Goal: Task Accomplishment & Management: Use online tool/utility

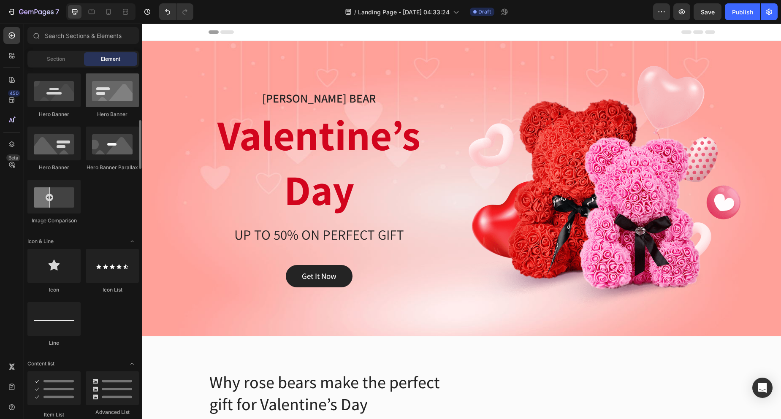
scroll to position [506, 0]
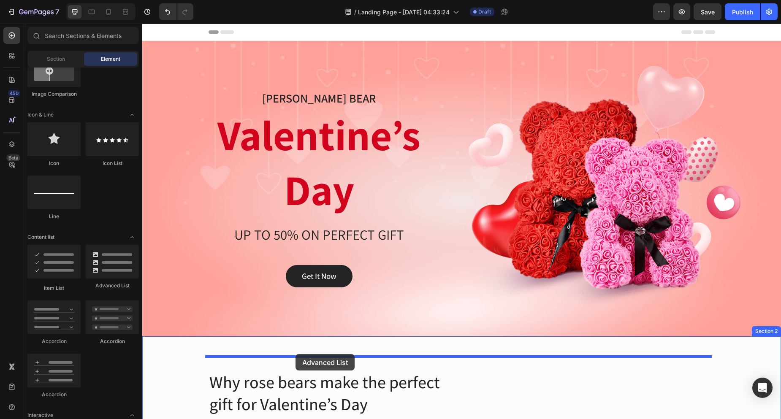
drag, startPoint x: 239, startPoint y: 294, endPoint x: 295, endPoint y: 354, distance: 82.7
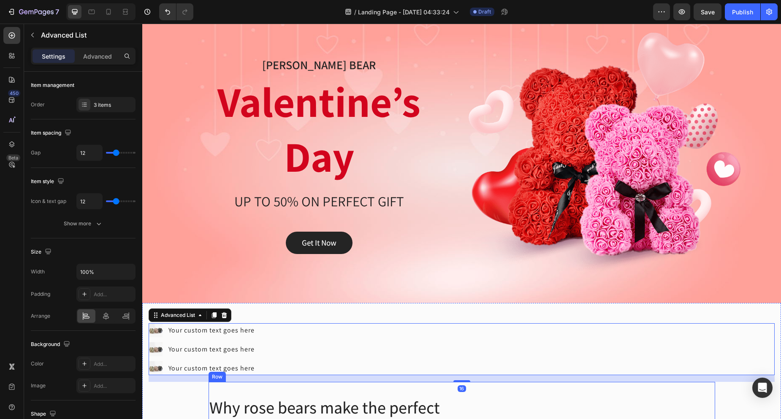
scroll to position [169, 0]
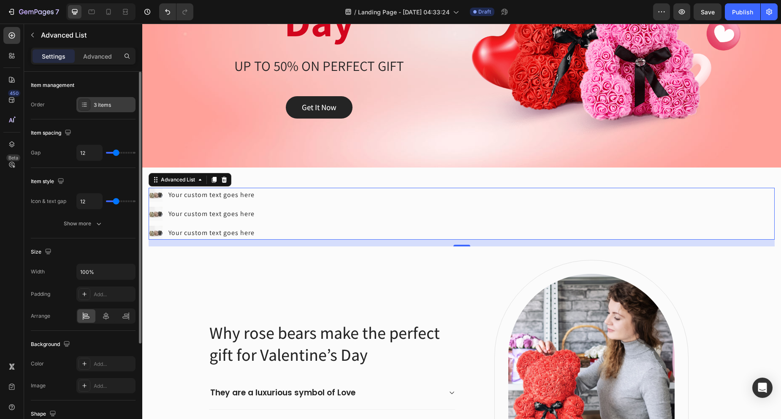
click at [107, 103] on div "3 items" at bounding box center [114, 105] width 40 height 8
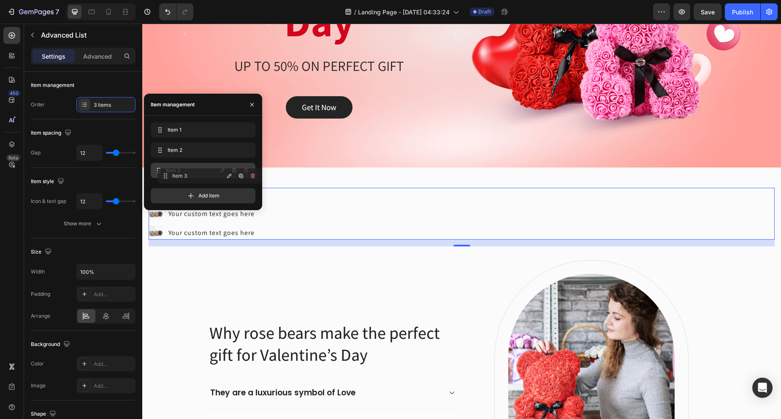
drag, startPoint x: 163, startPoint y: 168, endPoint x: 170, endPoint y: 174, distance: 8.7
click at [180, 195] on div "Add item" at bounding box center [203, 195] width 105 height 15
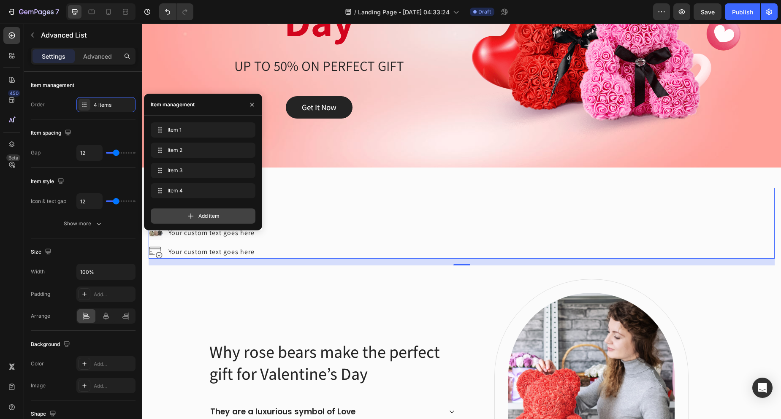
click at [176, 216] on div "Add item" at bounding box center [203, 215] width 105 height 15
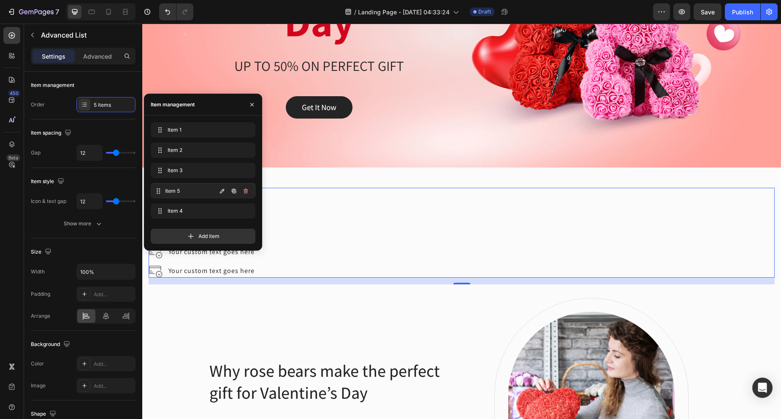
drag, startPoint x: 187, startPoint y: 208, endPoint x: 186, endPoint y: 189, distance: 19.8
click at [181, 232] on div "Add item" at bounding box center [203, 236] width 105 height 15
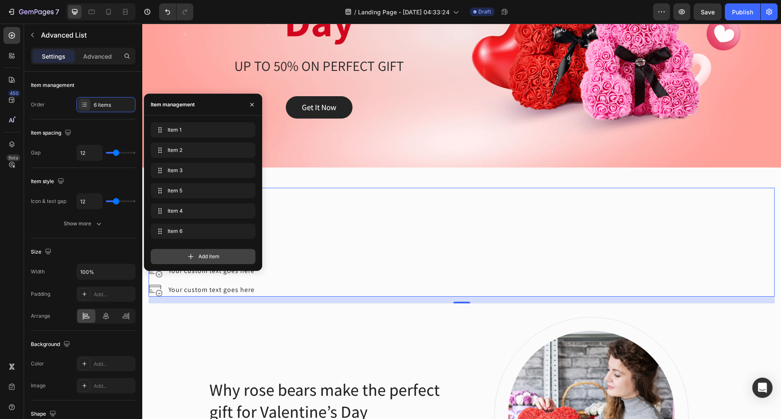
click at [169, 257] on div "Add item" at bounding box center [203, 256] width 105 height 15
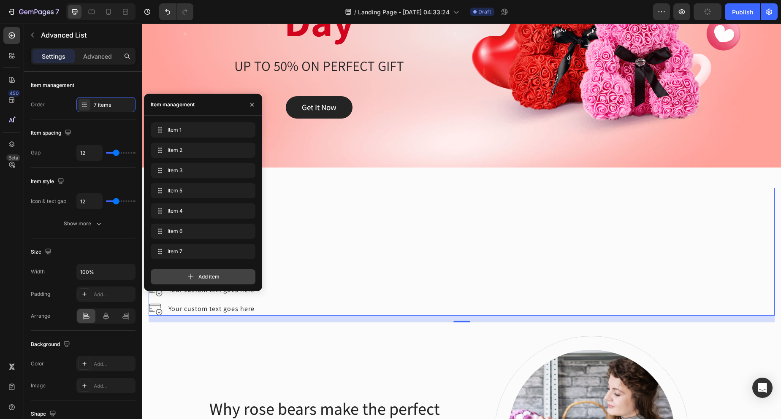
click at [178, 277] on div "Add item" at bounding box center [203, 276] width 105 height 15
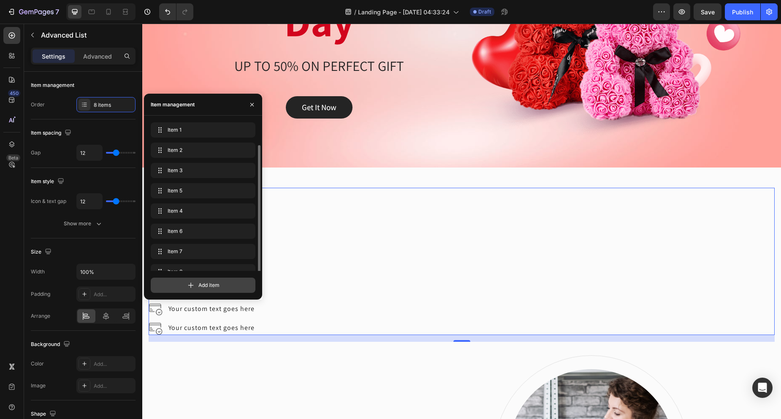
scroll to position [12, 0]
click at [189, 289] on icon at bounding box center [191, 285] width 8 height 8
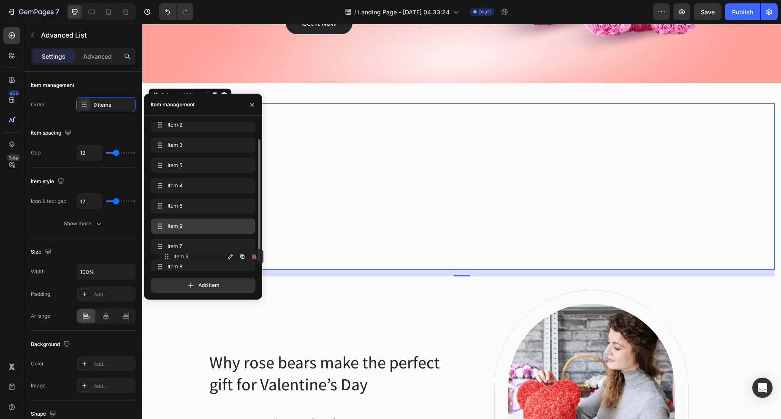
scroll to position [32, 0]
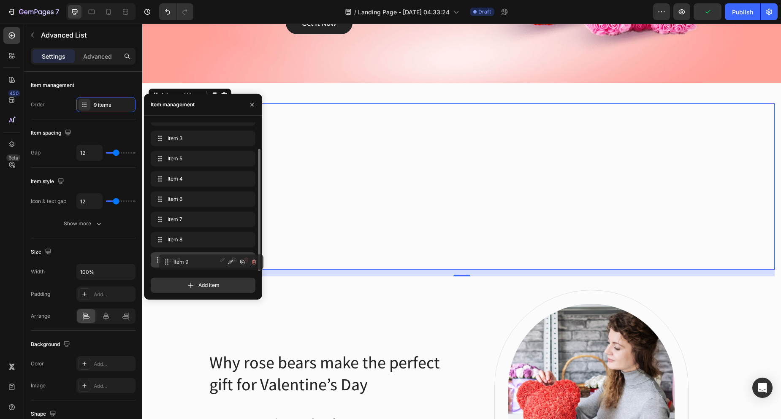
drag, startPoint x: 173, startPoint y: 260, endPoint x: 181, endPoint y: 262, distance: 8.3
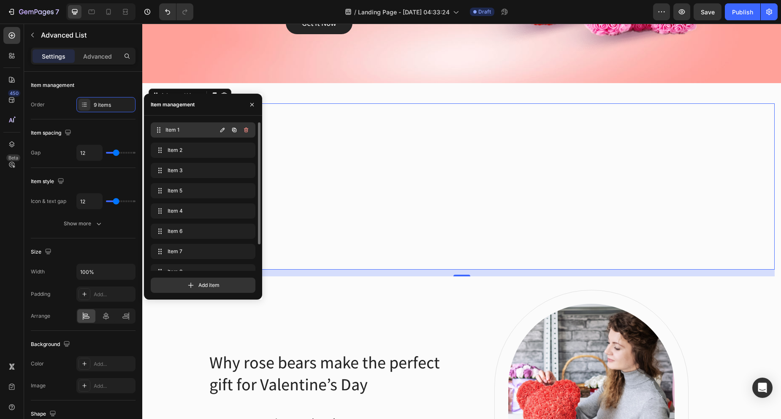
click at [178, 130] on span "Item 1" at bounding box center [190, 130] width 51 height 8
click at [178, 130] on span "Item 1" at bounding box center [192, 130] width 48 height 8
click at [170, 129] on span "Item 1" at bounding box center [190, 130] width 51 height 8
click at [220, 131] on icon "button" at bounding box center [222, 130] width 7 height 7
click at [232, 132] on icon "button" at bounding box center [234, 130] width 7 height 7
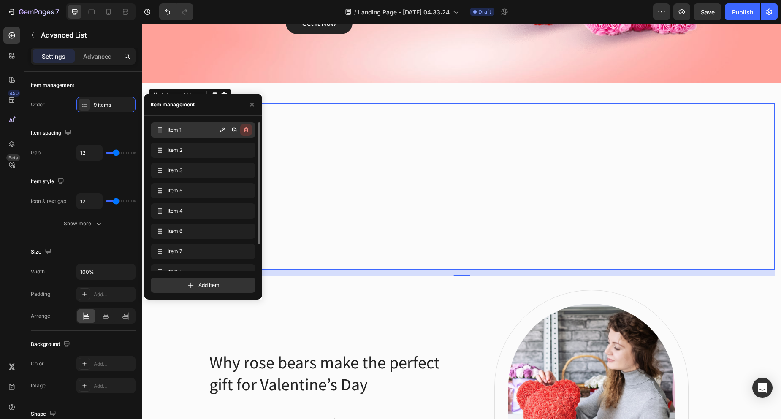
click at [245, 131] on icon "button" at bounding box center [246, 129] width 4 height 5
click at [216, 132] on div "Cancel" at bounding box center [214, 130] width 17 height 8
click at [233, 132] on icon "button" at bounding box center [234, 130] width 7 height 7
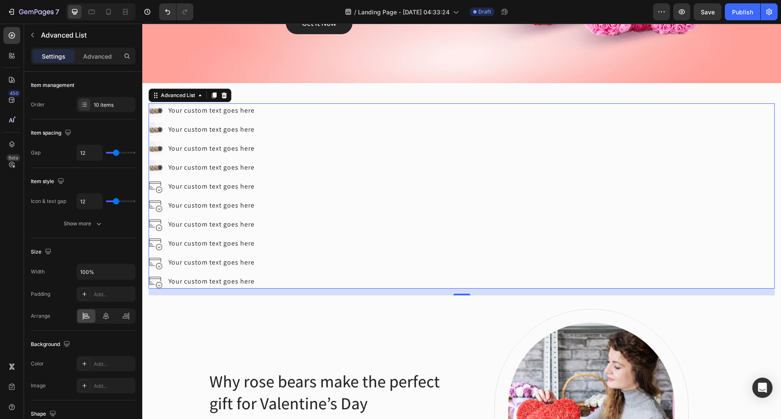
click at [389, 160] on div "Image Your custom text goes here Text Block Image Your custom text goes here Te…" at bounding box center [462, 195] width 626 height 185
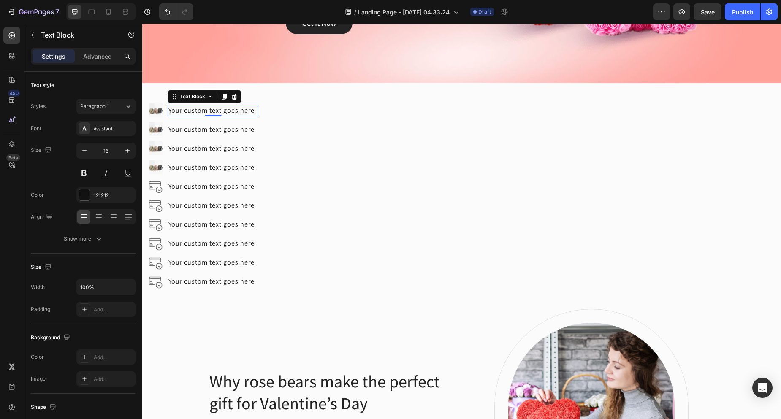
click at [226, 111] on div "Your custom text goes here" at bounding box center [213, 111] width 91 height 12
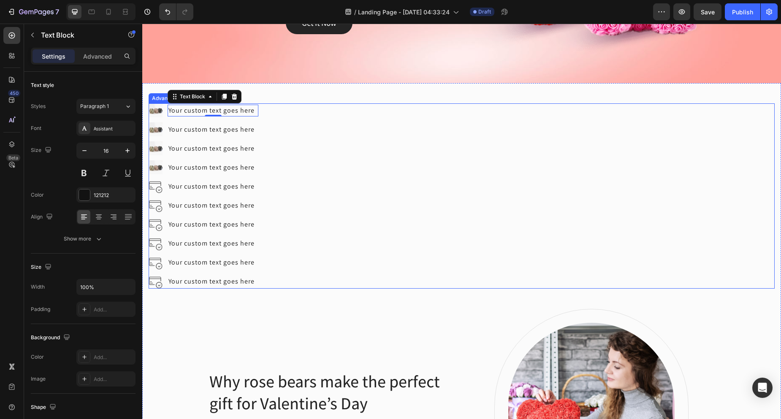
click at [287, 112] on div "Image Your custom text goes here Text Block 0 Image Your custom text goes here …" at bounding box center [462, 195] width 626 height 185
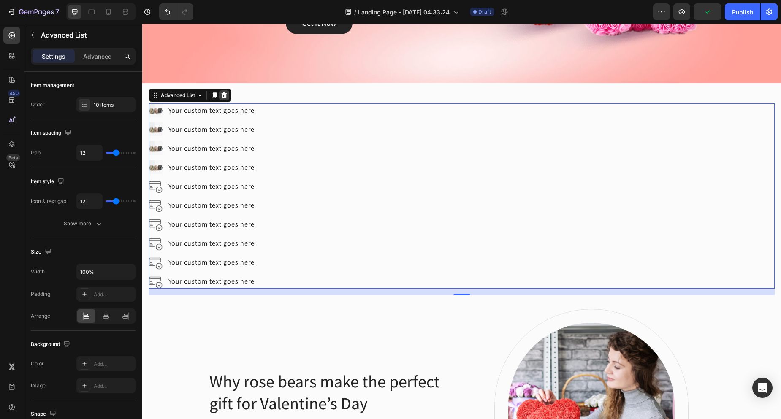
click at [229, 99] on div at bounding box center [224, 95] width 10 height 10
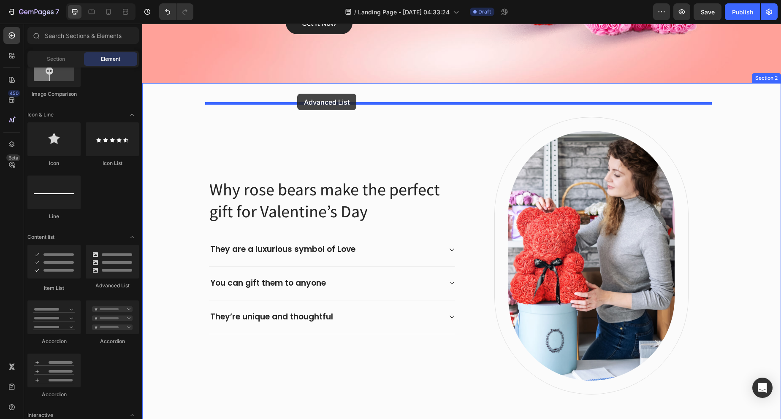
drag, startPoint x: 243, startPoint y: 292, endPoint x: 297, endPoint y: 94, distance: 205.3
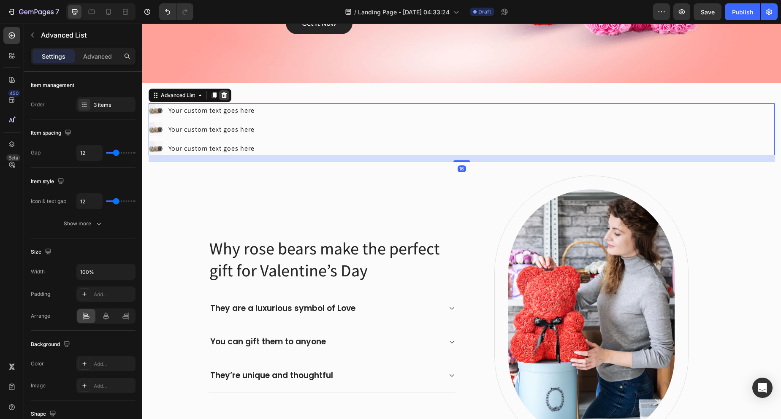
click at [225, 96] on icon at bounding box center [224, 95] width 7 height 7
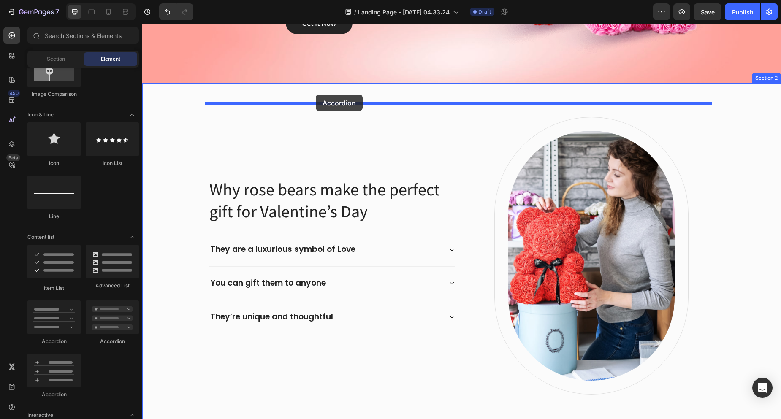
drag, startPoint x: 215, startPoint y: 331, endPoint x: 316, endPoint y: 95, distance: 257.4
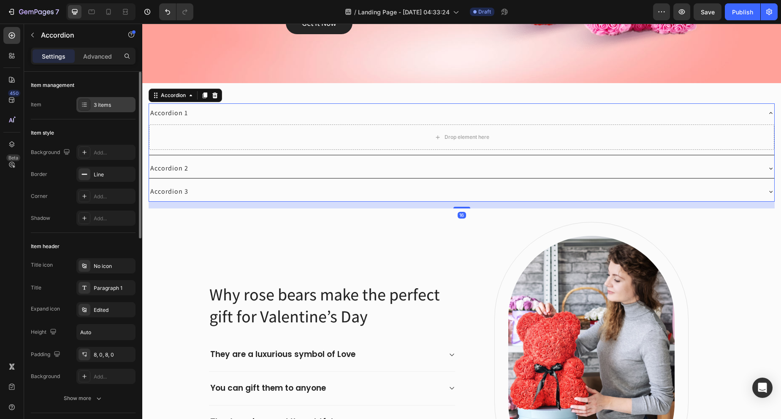
click at [106, 108] on div "3 items" at bounding box center [114, 105] width 40 height 8
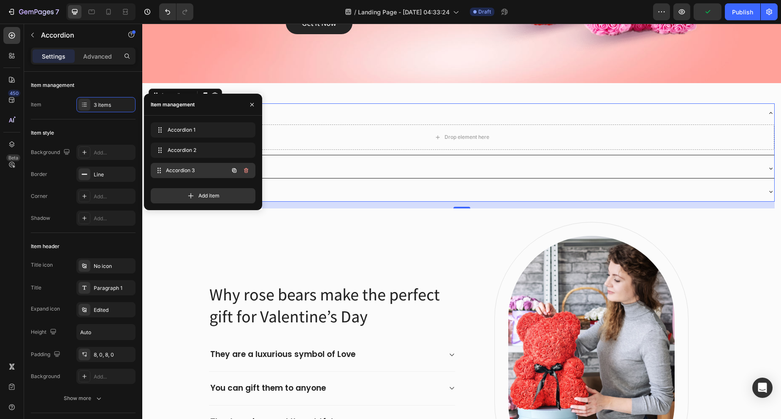
click at [189, 168] on span "Accordion 3" at bounding box center [197, 171] width 62 height 8
click at [197, 128] on span "Accordion 1" at bounding box center [192, 130] width 48 height 8
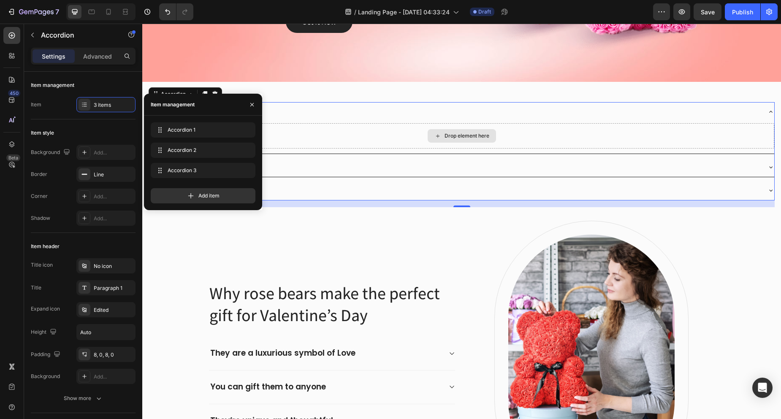
scroll to position [253, 0]
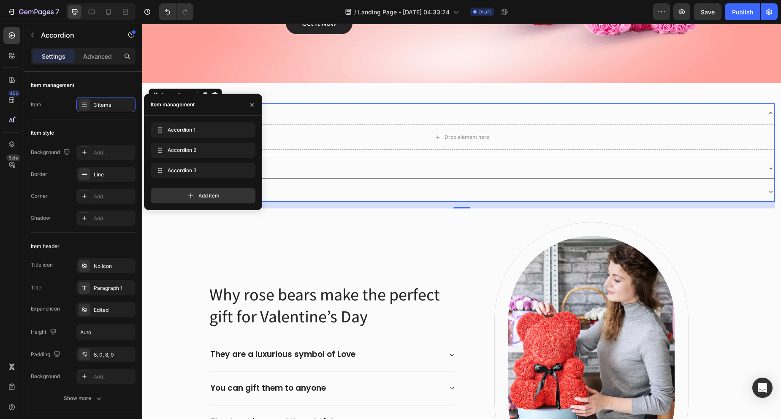
click at [327, 111] on div "Accordion 1" at bounding box center [455, 113] width 612 height 13
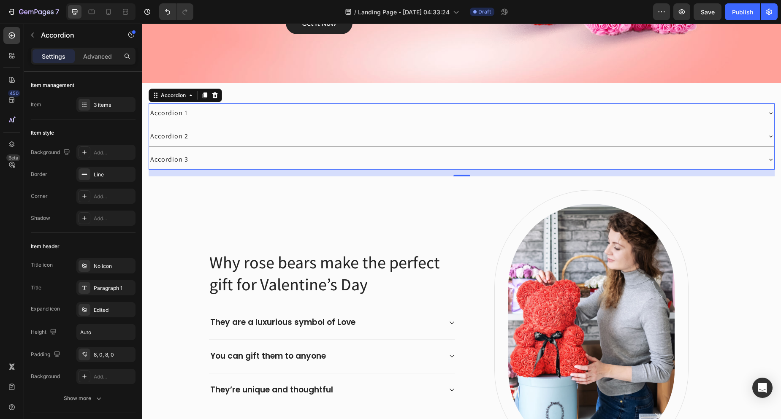
click at [184, 114] on div "Accordion 1" at bounding box center [169, 113] width 40 height 13
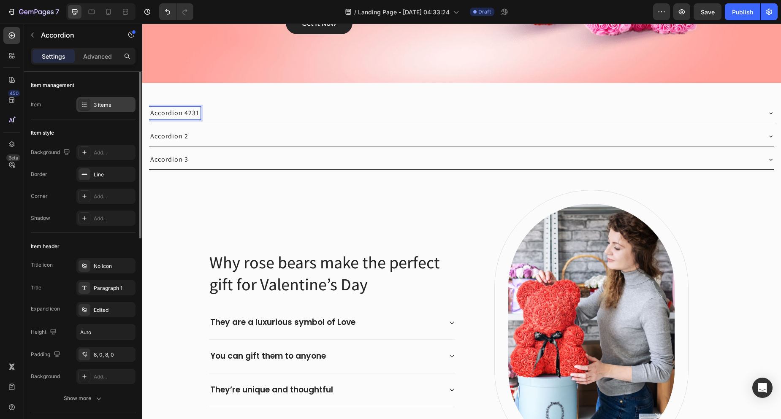
drag, startPoint x: 115, startPoint y: 106, endPoint x: 13, endPoint y: 73, distance: 107.6
click at [115, 106] on div "3 items" at bounding box center [114, 105] width 40 height 8
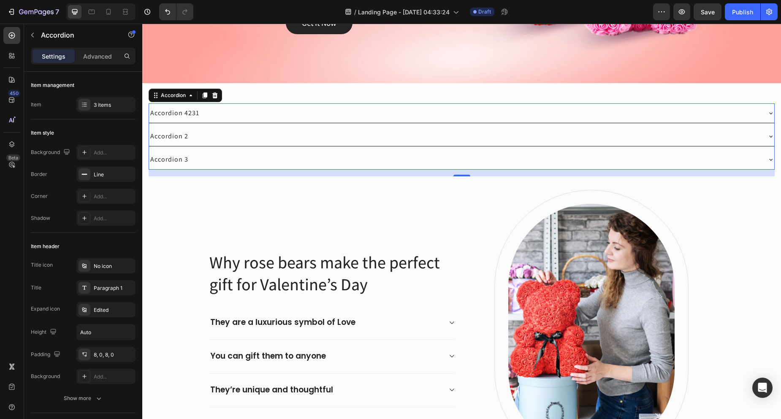
drag, startPoint x: 287, startPoint y: 114, endPoint x: 238, endPoint y: 118, distance: 50.0
click at [287, 114] on div "Accordion 4231" at bounding box center [455, 113] width 612 height 13
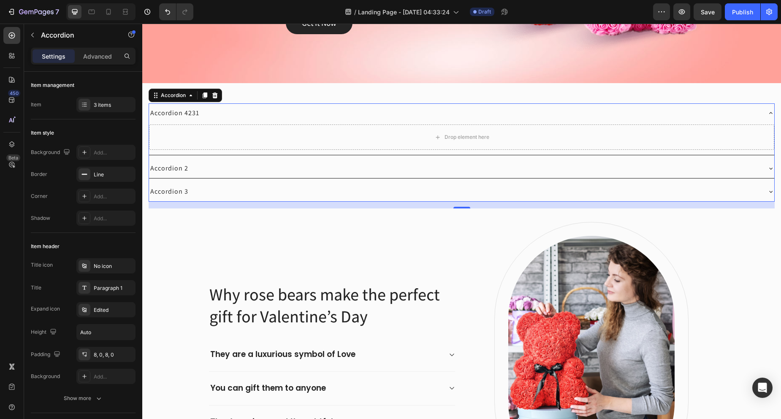
click at [191, 107] on div "Accordion 4231" at bounding box center [174, 113] width 51 height 13
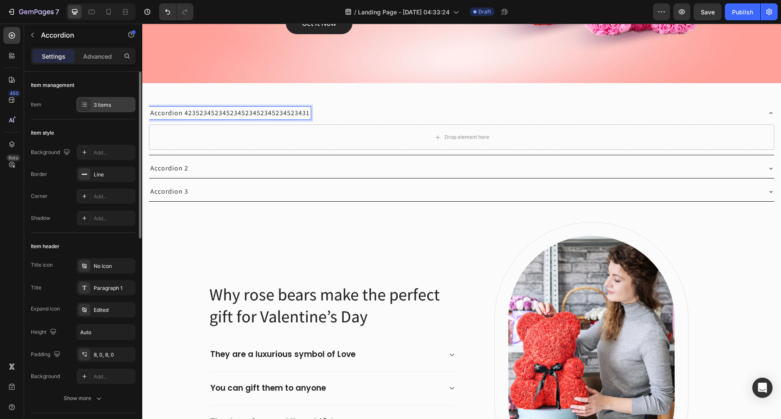
click at [106, 105] on div "3 items" at bounding box center [114, 105] width 40 height 8
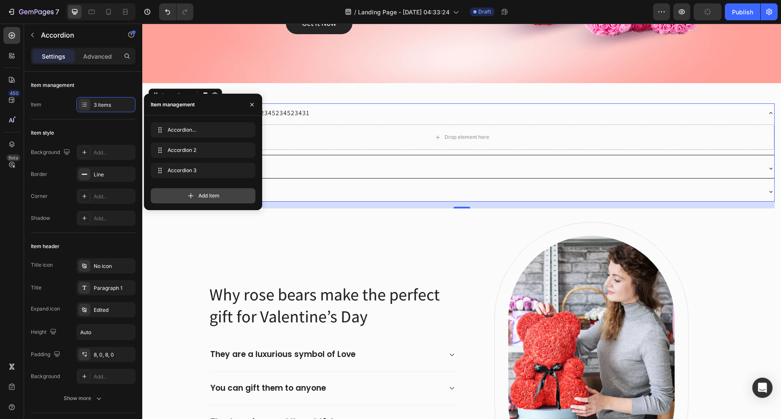
click at [194, 189] on div "Add item" at bounding box center [203, 195] width 105 height 15
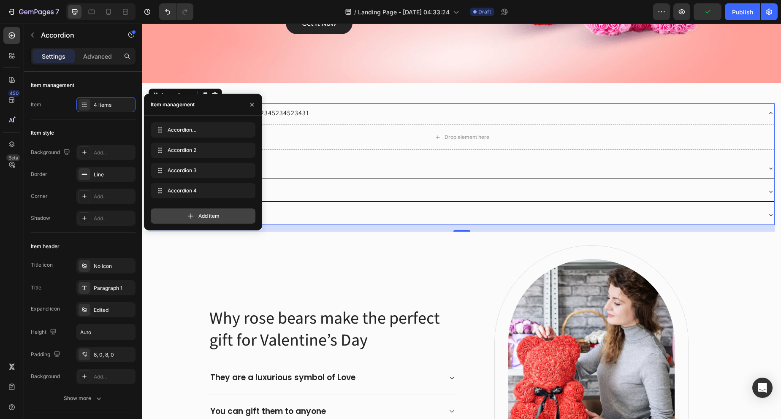
click at [195, 211] on div "Add item" at bounding box center [203, 215] width 105 height 15
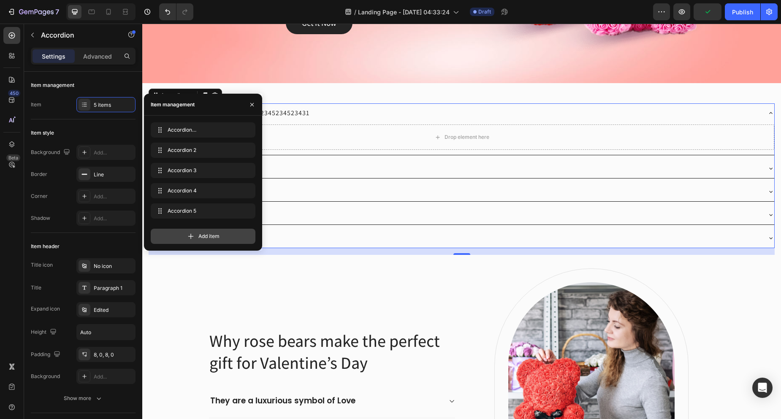
click at [190, 238] on icon at bounding box center [191, 236] width 8 height 8
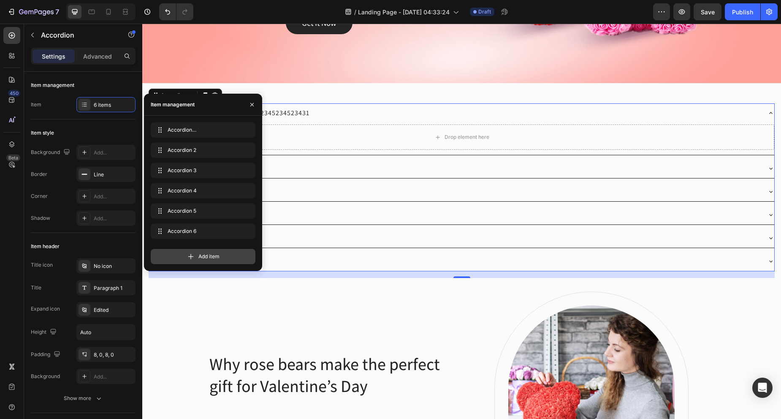
click at [181, 261] on div "Add item" at bounding box center [203, 256] width 105 height 15
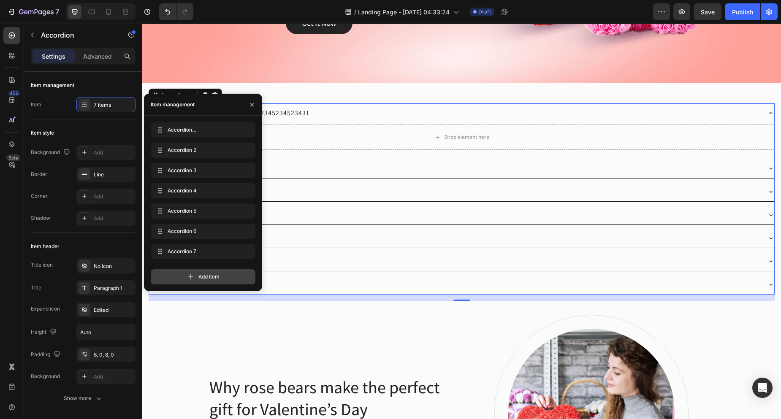
click at [184, 277] on div "Add item" at bounding box center [203, 276] width 105 height 15
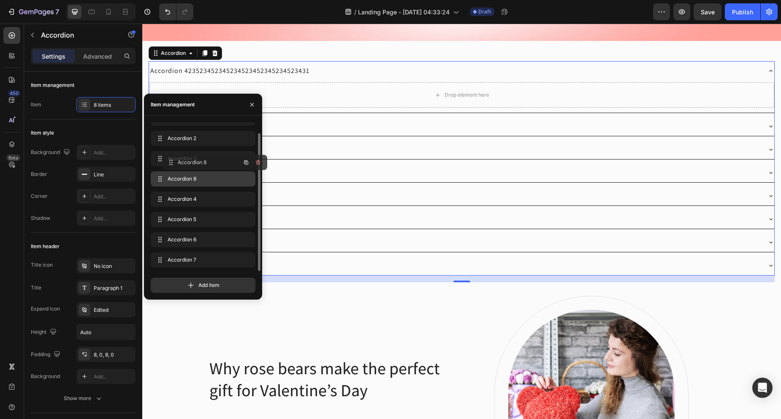
scroll to position [0, 0]
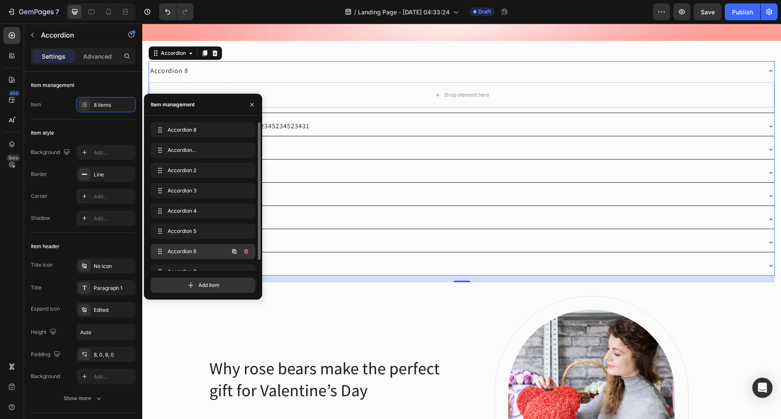
drag, startPoint x: 179, startPoint y: 264, endPoint x: 184, endPoint y: 249, distance: 16.0
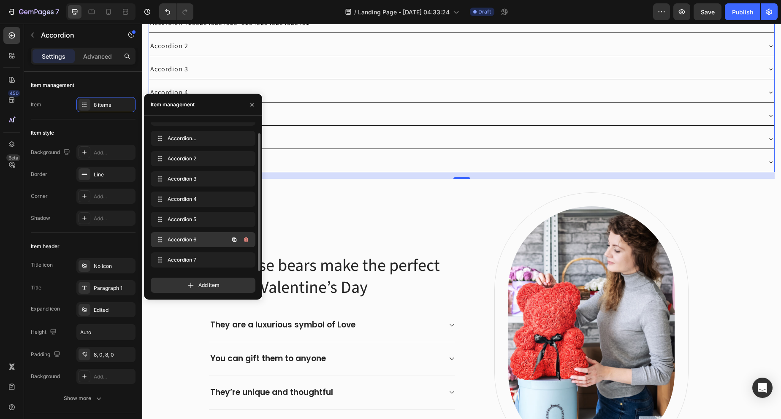
scroll to position [422, 0]
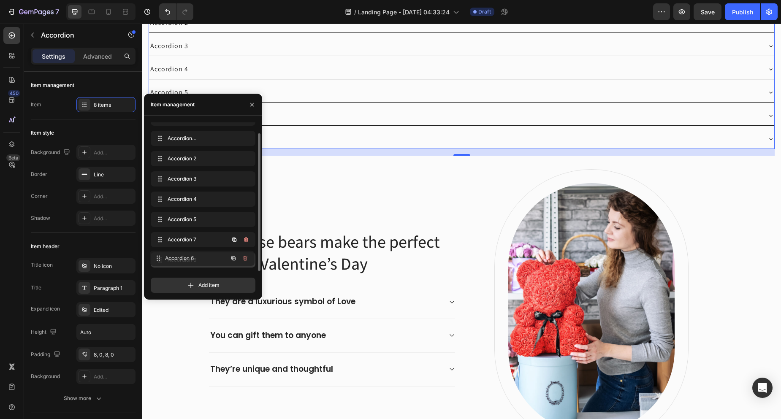
drag, startPoint x: 181, startPoint y: 238, endPoint x: 181, endPoint y: 257, distance: 18.6
click at [192, 261] on span "Accordion 6" at bounding box center [192, 260] width 48 height 8
click at [192, 281] on icon at bounding box center [191, 285] width 8 height 8
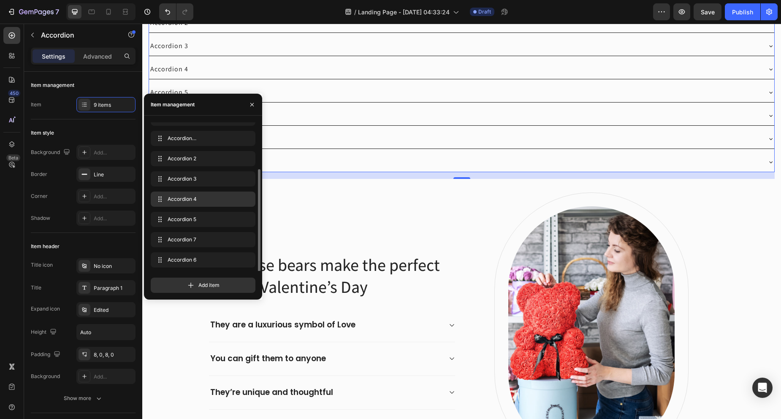
scroll to position [32, 0]
click at [254, 102] on icon "button" at bounding box center [252, 104] width 7 height 7
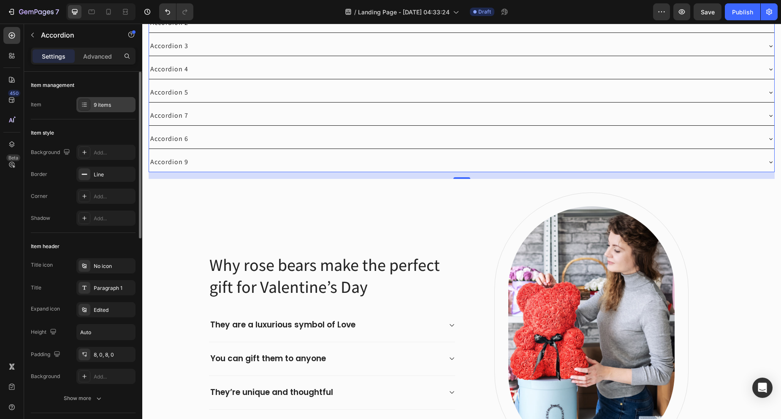
click at [104, 108] on div "9 items" at bounding box center [114, 105] width 40 height 8
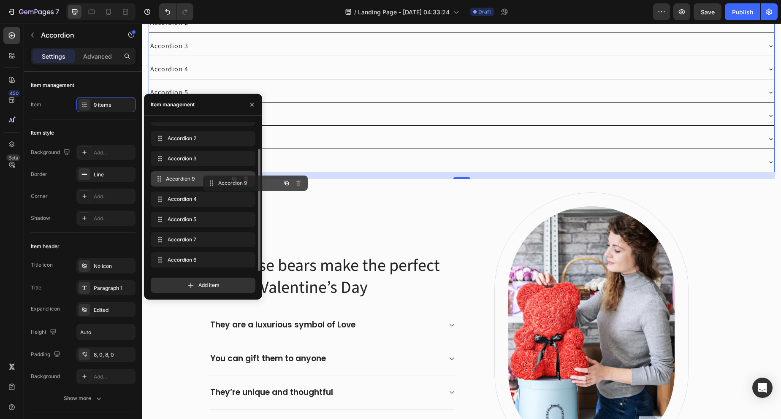
drag, startPoint x: 160, startPoint y: 257, endPoint x: 212, endPoint y: 181, distance: 92.9
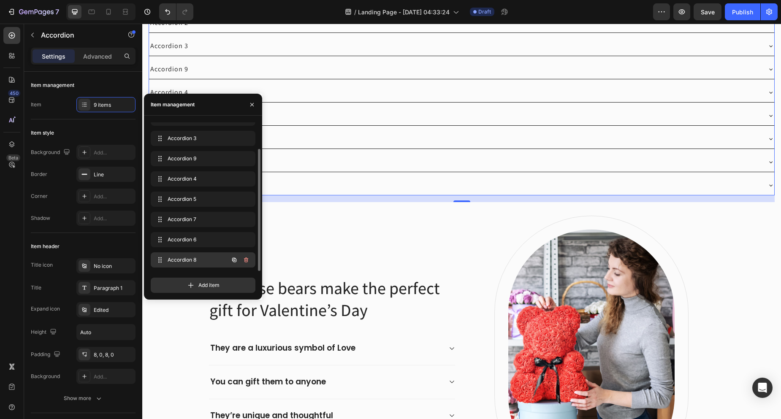
drag, startPoint x: 162, startPoint y: 130, endPoint x: 176, endPoint y: 260, distance: 130.3
click at [252, 103] on icon "button" at bounding box center [252, 104] width 7 height 7
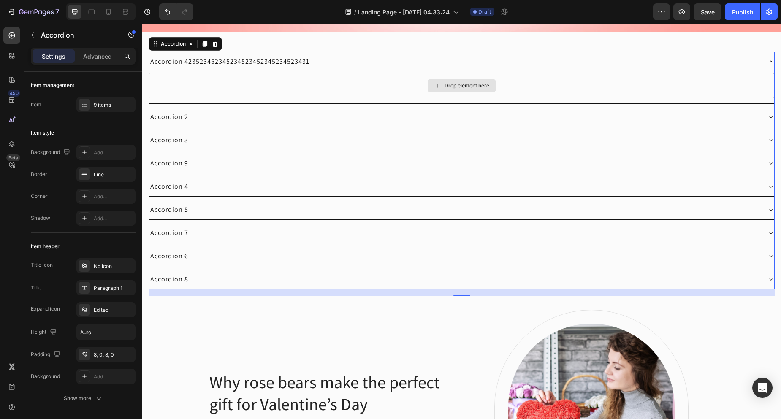
scroll to position [272, 0]
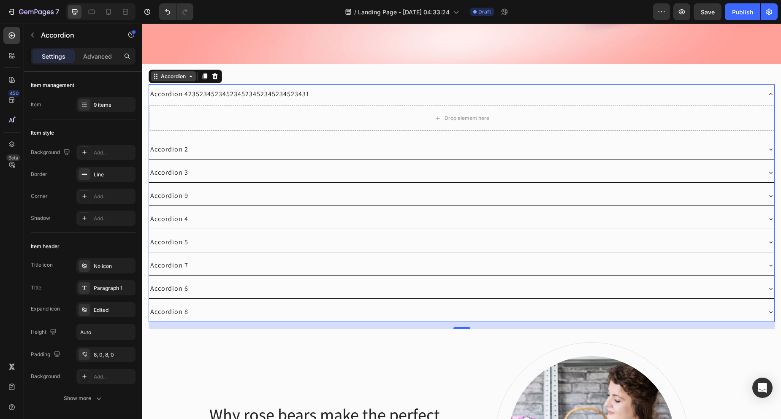
click at [180, 81] on div "Accordion" at bounding box center [173, 76] width 45 height 10
click at [104, 105] on div "9 items" at bounding box center [114, 105] width 40 height 8
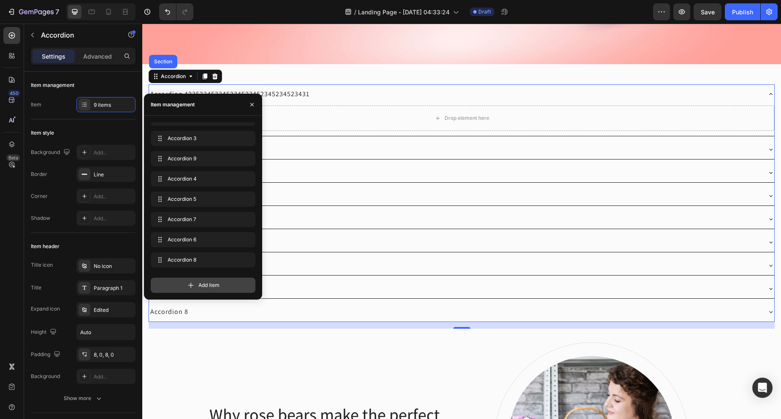
click at [206, 289] on div "Add item" at bounding box center [203, 285] width 105 height 15
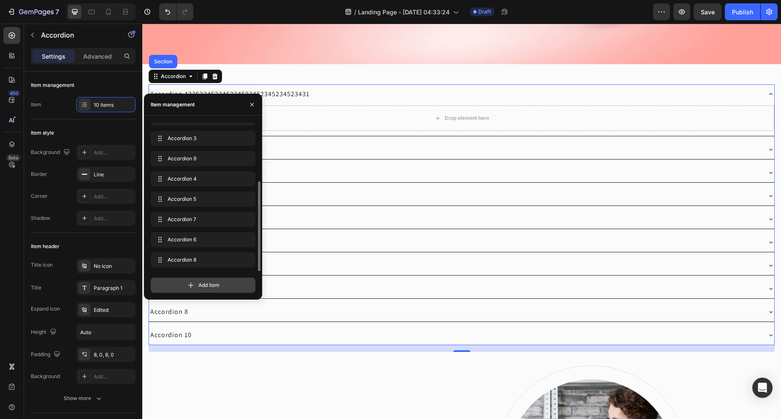
scroll to position [52, 0]
click at [206, 289] on div "Add item" at bounding box center [203, 285] width 105 height 15
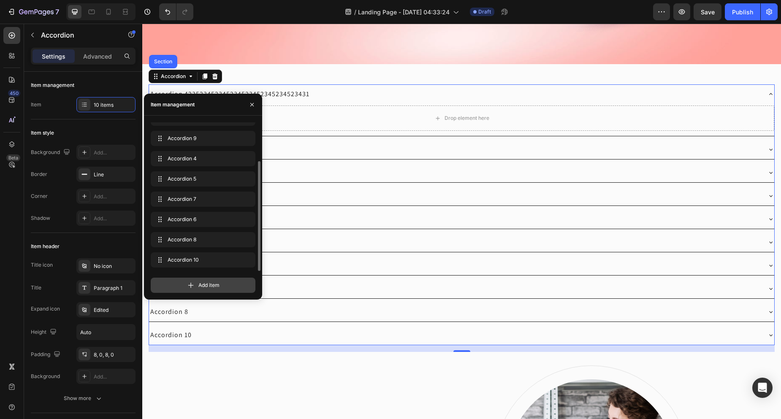
click at [206, 289] on div "Add item" at bounding box center [203, 285] width 105 height 15
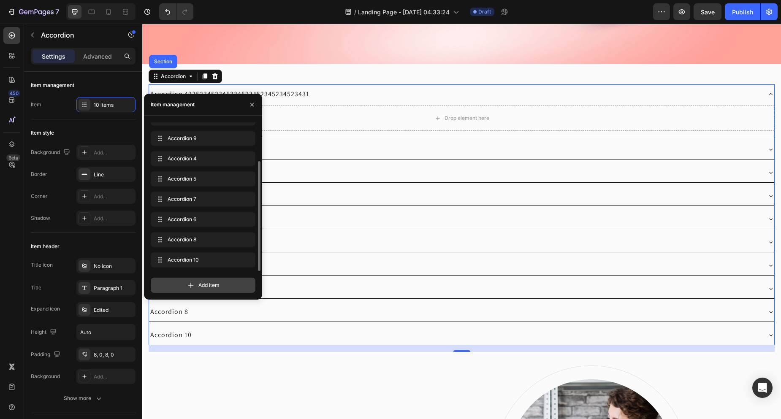
click at [206, 289] on div "Add item" at bounding box center [203, 285] width 105 height 15
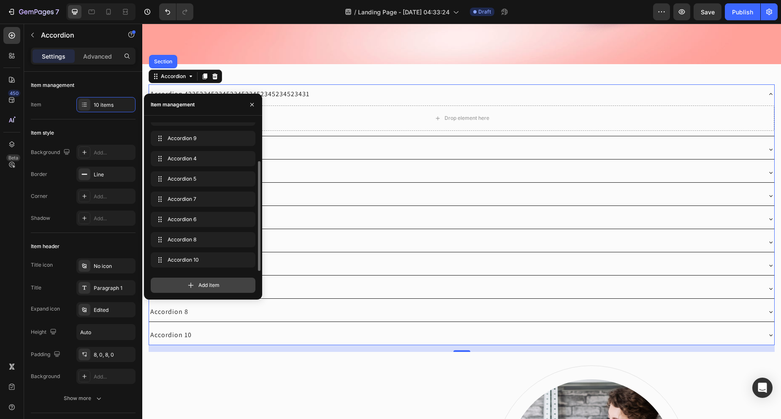
click at [206, 289] on div "Add item" at bounding box center [203, 285] width 105 height 15
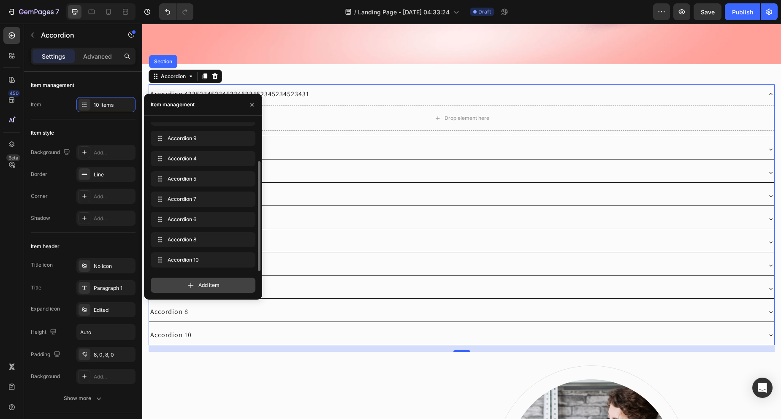
click at [206, 289] on div "Add item" at bounding box center [203, 285] width 105 height 15
